Goal: Find specific page/section: Find specific page/section

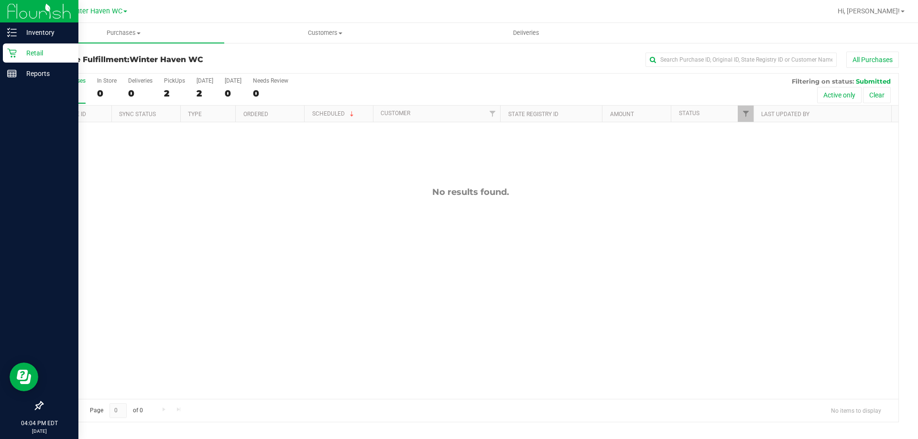
click at [33, 55] on p "Retail" at bounding box center [45, 52] width 57 height 11
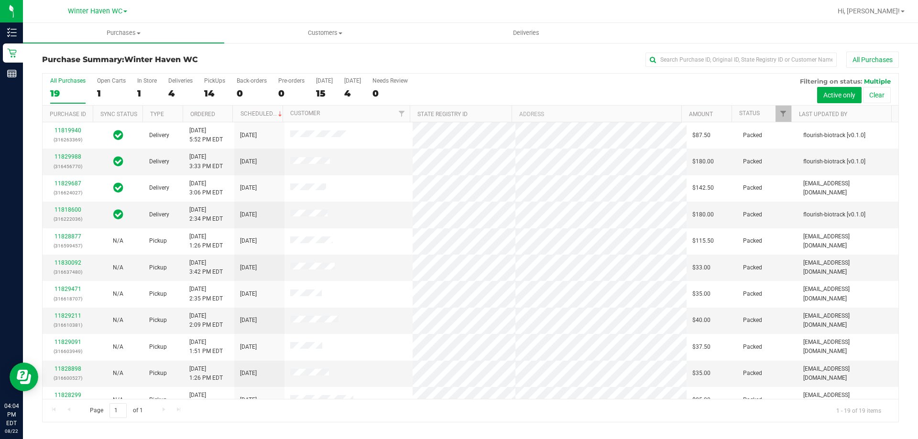
click at [406, 54] on div "All Purchases" at bounding box center [612, 60] width 571 height 16
click at [514, 78] on div "All Purchases 19 Open Carts 1 In Store 1 Deliveries 4 PickUps 14 Back-orders 0 …" at bounding box center [471, 78] width 856 height 8
click at [514, 76] on div "All Purchases 19 Open Carts 1 In Store 1 Deliveries 4 PickUps 14 Back-orders 0 …" at bounding box center [471, 78] width 856 height 8
click at [541, 93] on div "All Purchases 19 Open Carts 1 In Store 1 Deliveries 4 PickUps 14 Back-orders 0 …" at bounding box center [471, 90] width 856 height 32
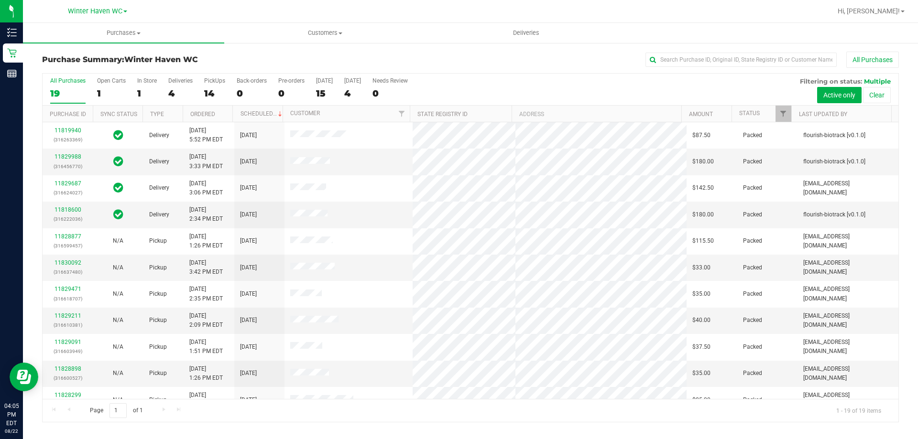
click at [512, 85] on div "All Purchases 19 Open Carts 1 In Store 1 Deliveries 4 PickUps 14 Back-orders 0 …" at bounding box center [471, 90] width 856 height 32
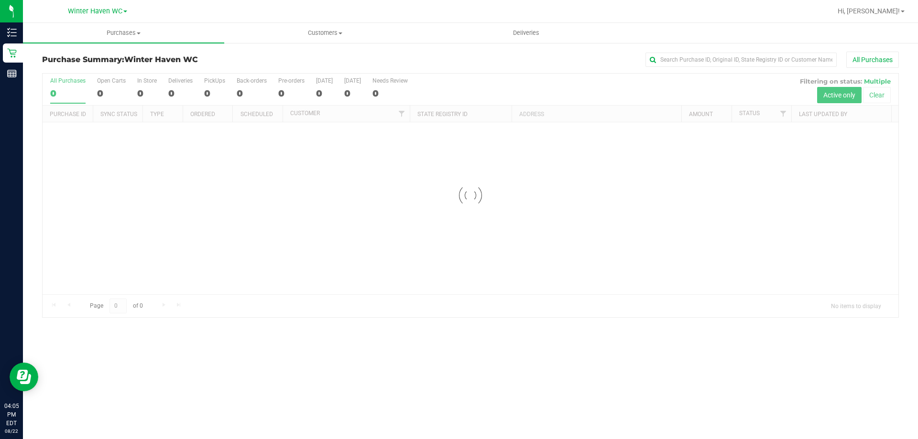
click at [410, 61] on div "All Purchases" at bounding box center [612, 60] width 571 height 16
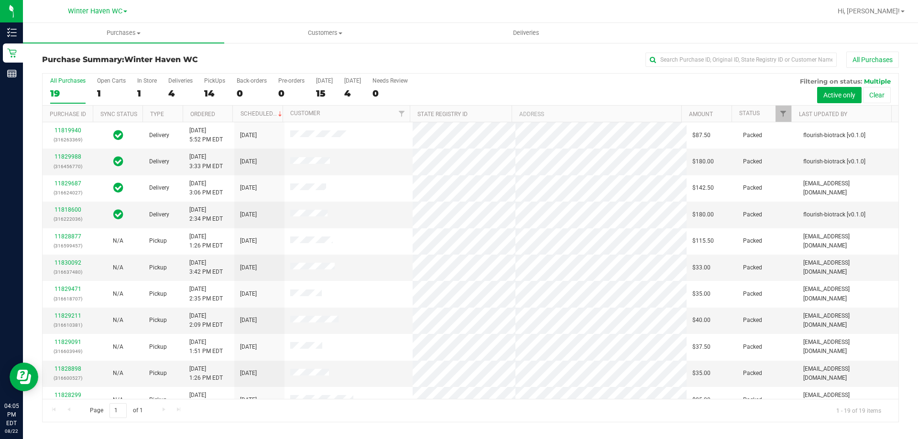
click at [619, 87] on div "All Purchases 19 Open Carts 1 In Store 1 Deliveries 4 PickUps 14 Back-orders 0 …" at bounding box center [471, 90] width 856 height 32
click at [213, 88] on div "14" at bounding box center [214, 93] width 21 height 11
click at [0, 0] on input "PickUps 14" at bounding box center [0, 0] width 0 height 0
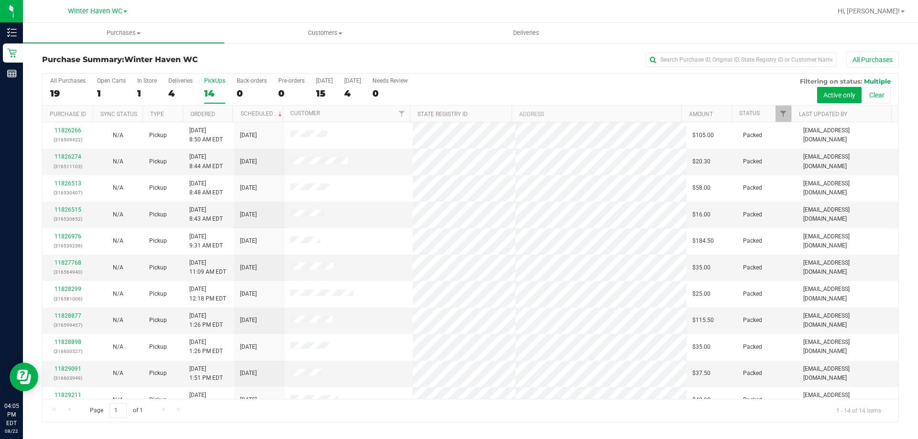
click at [567, 91] on div "All Purchases 19 Open Carts 1 In Store 1 Deliveries 4 PickUps 14 Back-orders 0 …" at bounding box center [471, 90] width 856 height 32
click at [596, 87] on div "All Purchases 19 Open Carts 1 In Store 1 Deliveries 4 PickUps 14 Back-orders 0 …" at bounding box center [471, 90] width 856 height 32
click at [617, 87] on div "All Purchases 19 Open Carts 1 In Store 1 Deliveries 4 PickUps 14 Back-orders 0 …" at bounding box center [471, 90] width 856 height 32
click at [639, 86] on div "All Purchases 19 Open Carts 1 In Store 1 Deliveries 4 PickUps 14 Back-orders 0 …" at bounding box center [471, 90] width 856 height 32
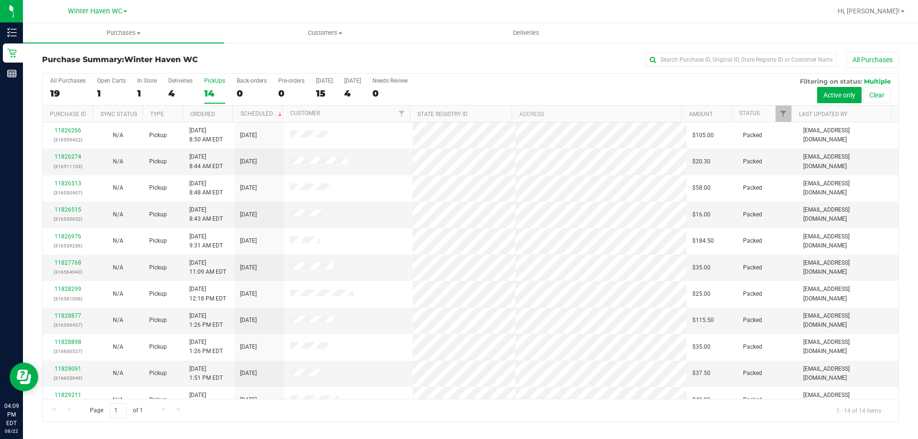
click at [637, 79] on div "All Purchases 19 Open Carts 1 In Store 1 Deliveries 4 PickUps 14 Back-orders 0 …" at bounding box center [471, 78] width 856 height 8
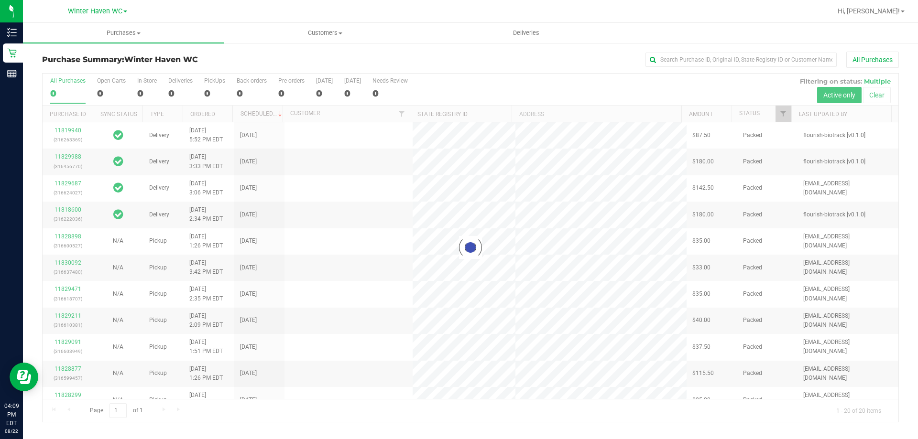
click at [656, 91] on div at bounding box center [471, 248] width 856 height 348
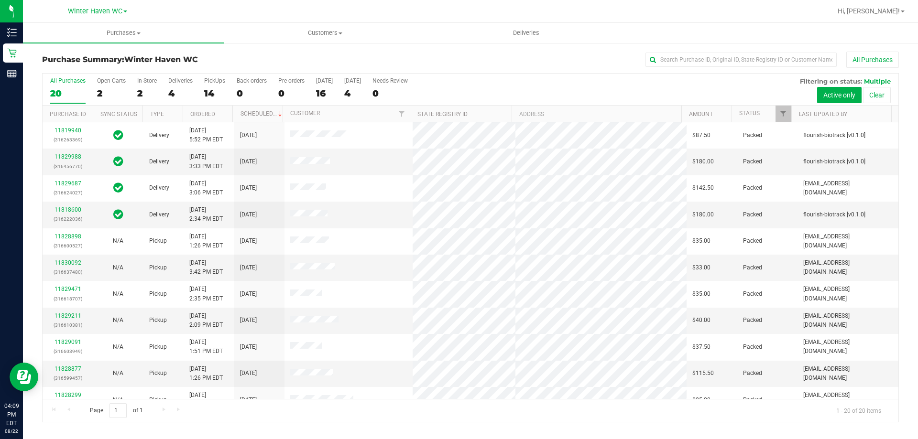
click at [633, 87] on div "All Purchases 20 Open Carts 2 In Store 2 Deliveries 4 PickUps 14 Back-orders 0 …" at bounding box center [471, 90] width 856 height 32
click at [661, 86] on div "All Purchases 20 Open Carts 2 In Store 2 Deliveries 4 PickUps 14 Back-orders 0 …" at bounding box center [471, 90] width 856 height 32
click at [189, 84] on label "Deliveries 4" at bounding box center [180, 90] width 24 height 26
click at [0, 0] on input "Deliveries 4" at bounding box center [0, 0] width 0 height 0
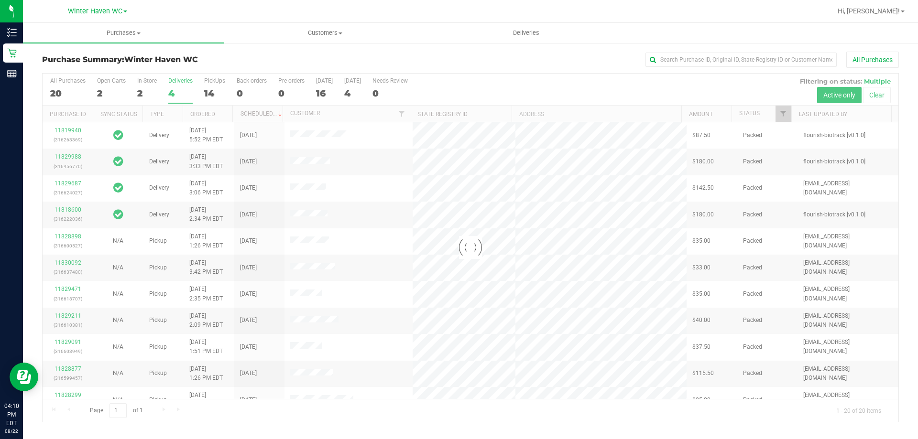
click at [205, 81] on div at bounding box center [471, 248] width 856 height 348
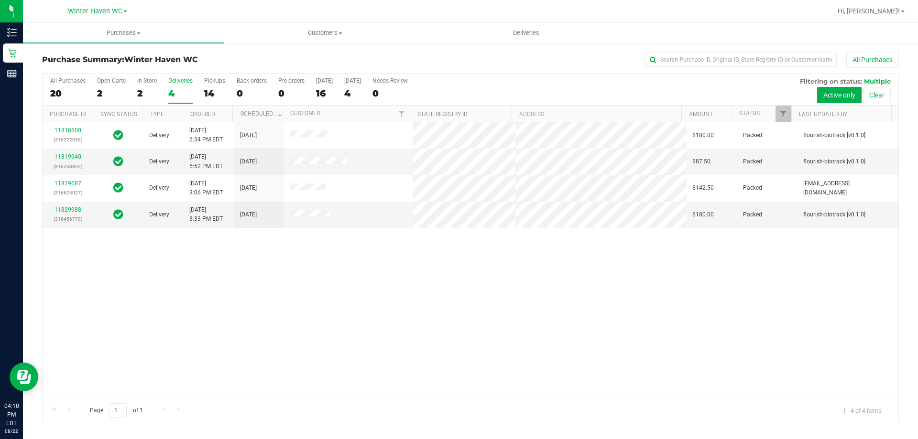
click at [215, 87] on label "PickUps 14" at bounding box center [214, 90] width 21 height 26
click at [0, 0] on input "PickUps 14" at bounding box center [0, 0] width 0 height 0
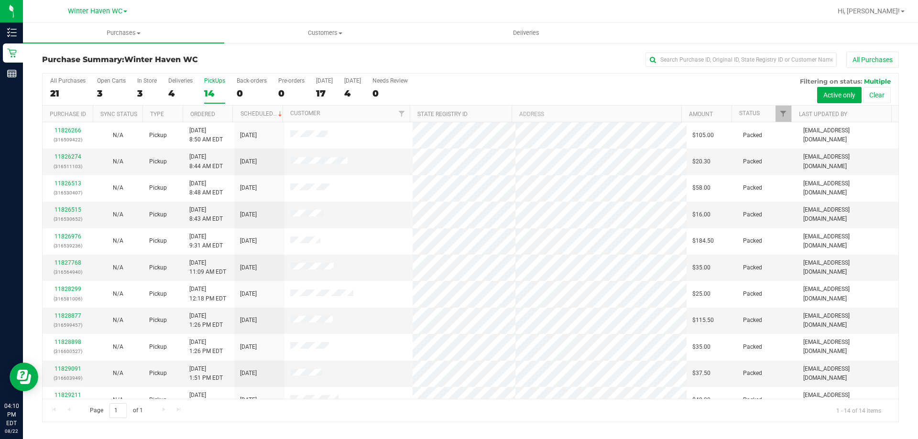
click at [607, 79] on div "All Purchases 21 Open Carts 3 In Store 3 Deliveries 4 PickUps 14 Back-orders 0 …" at bounding box center [471, 78] width 856 height 8
click at [652, 89] on div "All Purchases 21 Open Carts 3 In Store 3 Deliveries 4 PickUps 14 Back-orders 0 …" at bounding box center [471, 90] width 856 height 32
click at [593, 88] on div "All Purchases 21 Open Carts 3 In Store 3 Deliveries 4 PickUps 14 Back-orders 0 …" at bounding box center [471, 90] width 856 height 32
